Goal: Task Accomplishment & Management: Manage account settings

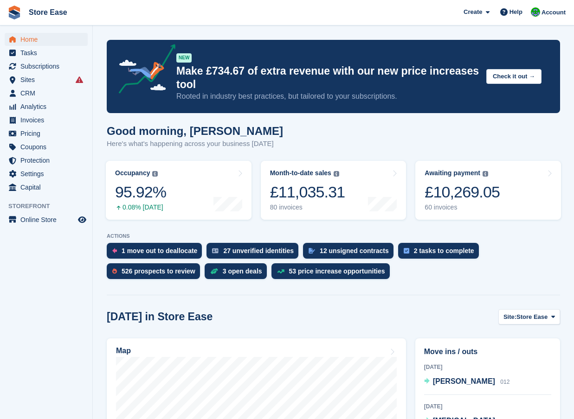
click at [38, 69] on span "Subscriptions" at bounding box center [48, 66] width 56 height 13
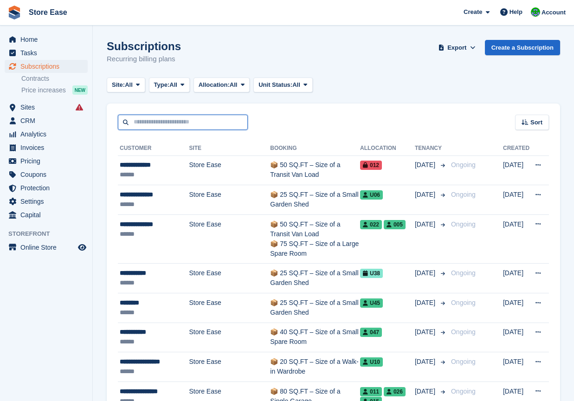
click at [154, 125] on input "text" at bounding box center [183, 122] width 130 height 15
type input "******"
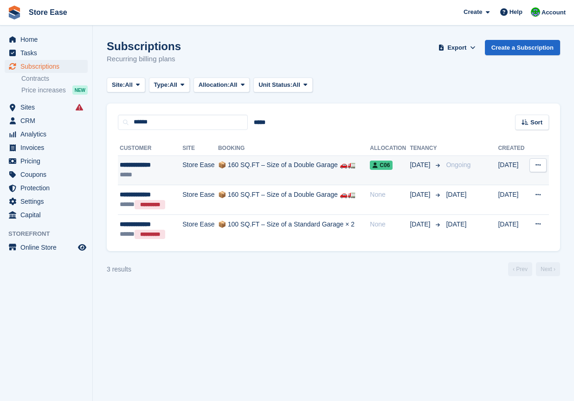
click at [148, 161] on div "**********" at bounding box center [148, 165] width 57 height 10
